Goal: Transaction & Acquisition: Purchase product/service

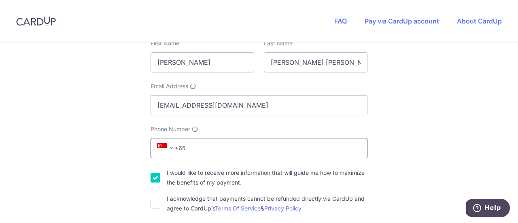
click at [278, 148] on input "Phone Number" at bounding box center [259, 148] width 217 height 20
type input "83469761"
type input "080105"
type input "[STREET_ADDRESS]"
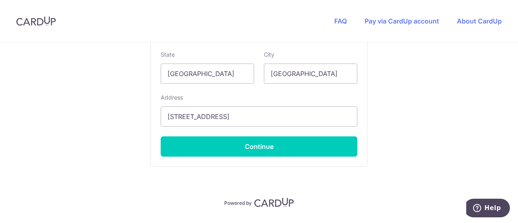
scroll to position [621, 0]
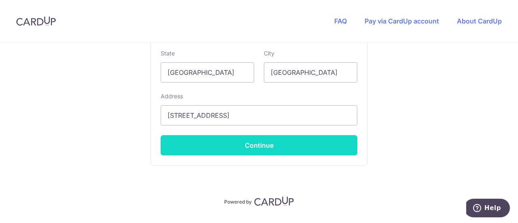
click at [290, 143] on button "Continue" at bounding box center [259, 145] width 197 height 20
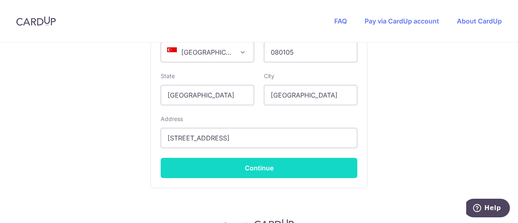
scroll to position [228, 0]
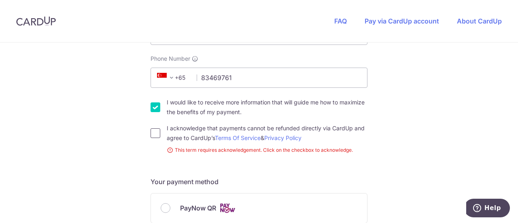
click at [154, 132] on input "I acknowledge that payments cannot be refunded directly via CardUp and agree to…" at bounding box center [156, 133] width 10 height 10
checkbox input "true"
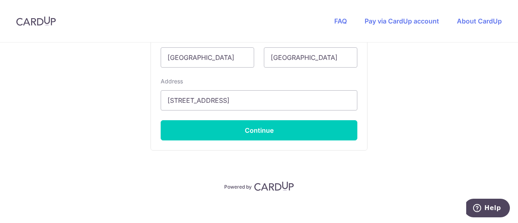
scroll to position [640, 0]
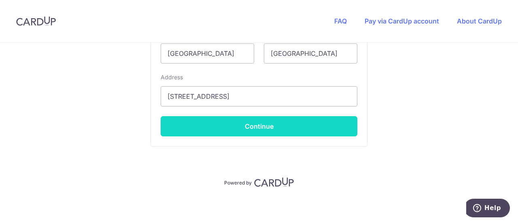
click at [271, 128] on button "Continue" at bounding box center [259, 126] width 197 height 20
type input "**** 9445"
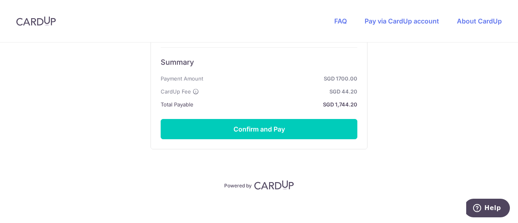
scroll to position [549, 0]
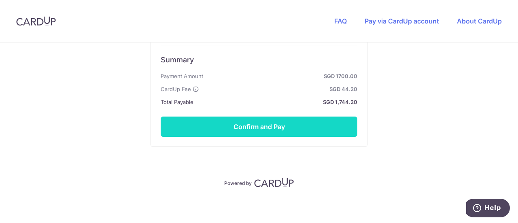
click at [253, 124] on button "Confirm and Pay" at bounding box center [259, 127] width 197 height 20
